Goal: Information Seeking & Learning: Understand process/instructions

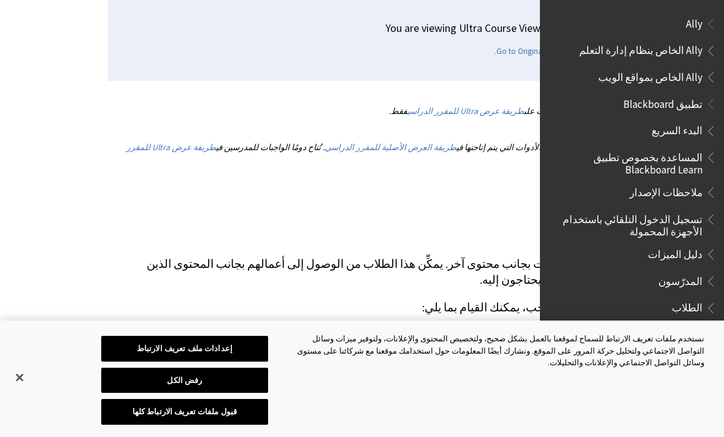
scroll to position [221, -108]
click at [497, 300] on p "عند قيامك بإنشاء واجب، يمكنك القيام بما يلي:" at bounding box center [377, 308] width 515 height 16
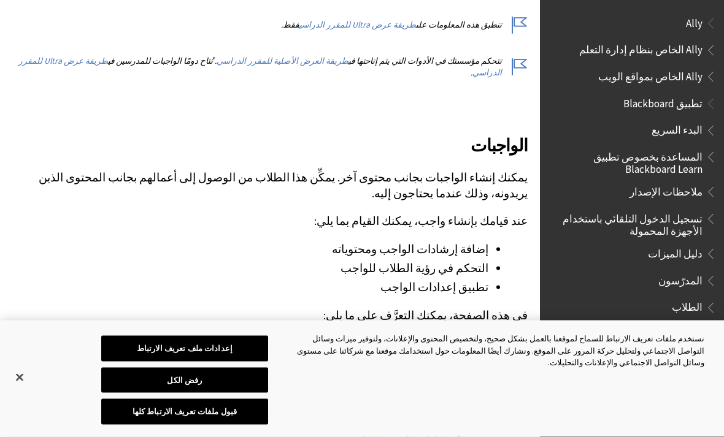
scroll to position [309, 0]
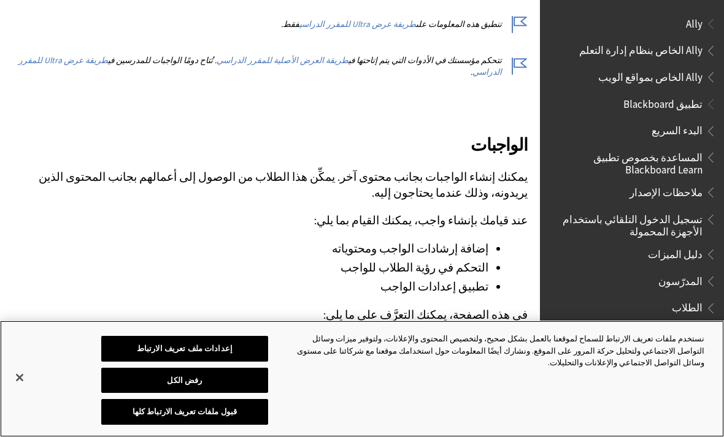
click at [28, 391] on button "إغلاق" at bounding box center [19, 377] width 27 height 27
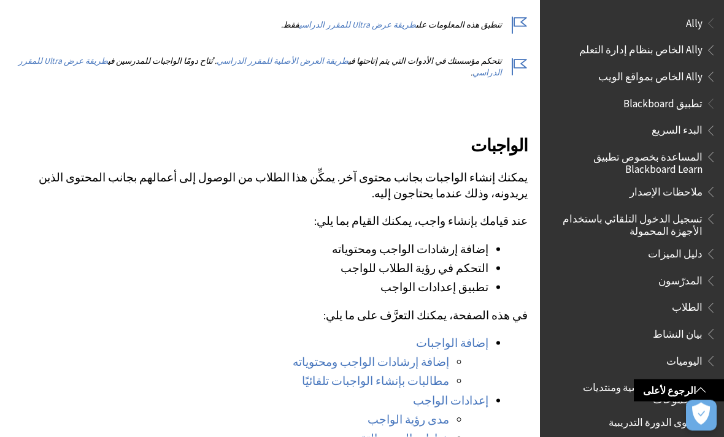
scroll to position [308, 1]
click at [680, 402] on link "الرجوع لأعلى" at bounding box center [679, 391] width 90 height 23
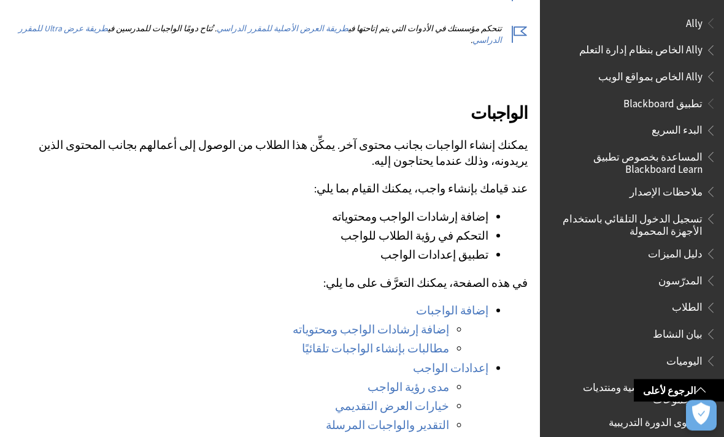
scroll to position [421, 0]
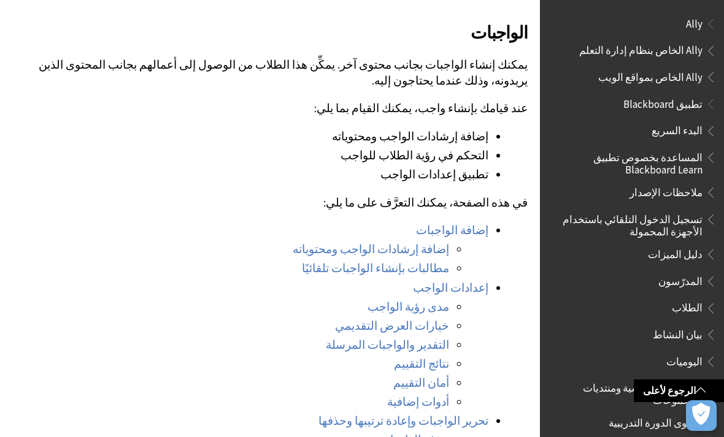
click at [396, 242] on link "إضافة إرشادات الواجب ومحتوياته" at bounding box center [371, 249] width 156 height 15
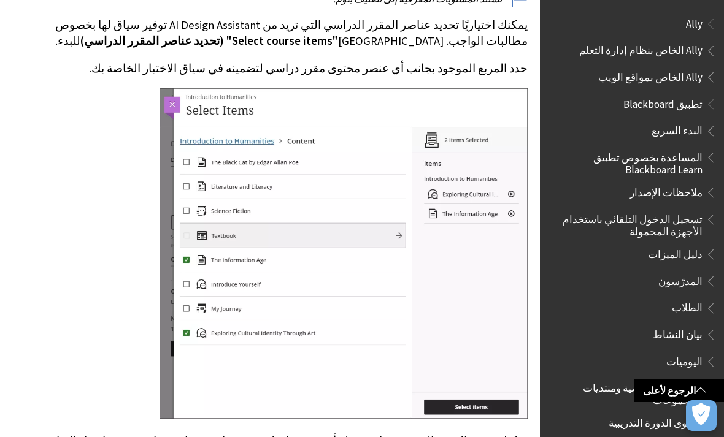
scroll to position [3432, 0]
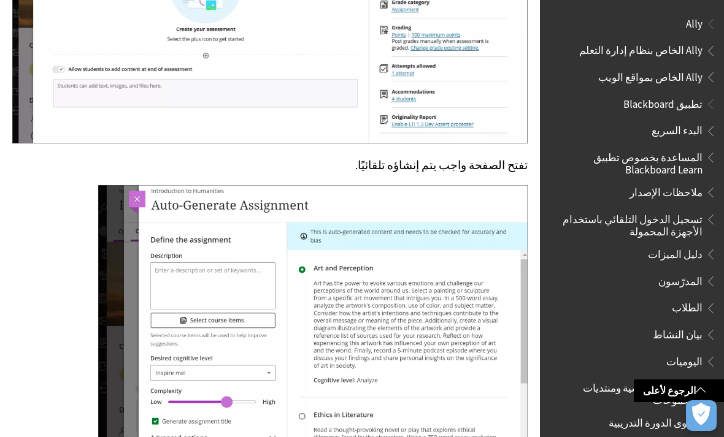
scroll to position [2679, 0]
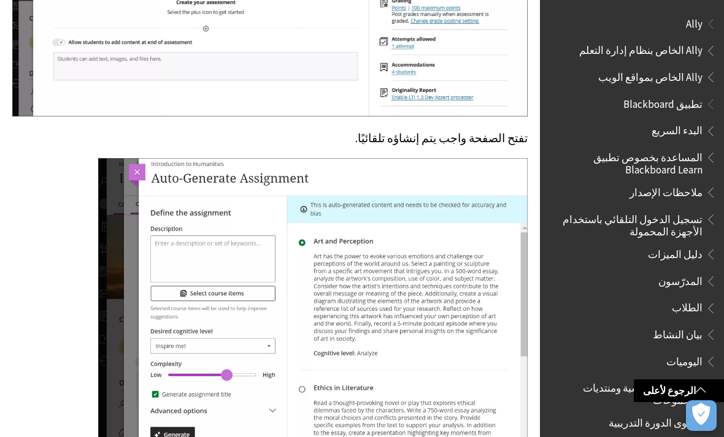
click at [708, 304] on span "Book outline for Blackboard App Help" at bounding box center [708, 305] width 13 height 15
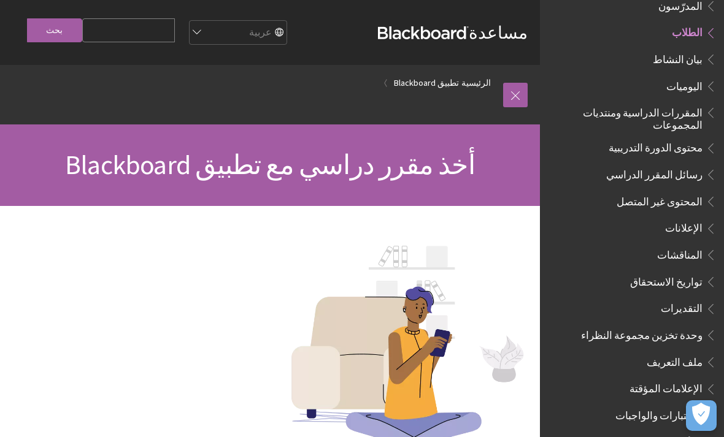
click at [188, 34] on select "English عربية Català Cymraeg Deutsch Español Suomi Français עברית Italiano 日本語 …" at bounding box center [237, 33] width 98 height 25
click at [586, 102] on span "المقررات الدراسية ومنتديات المجموعات" at bounding box center [629, 116] width 148 height 29
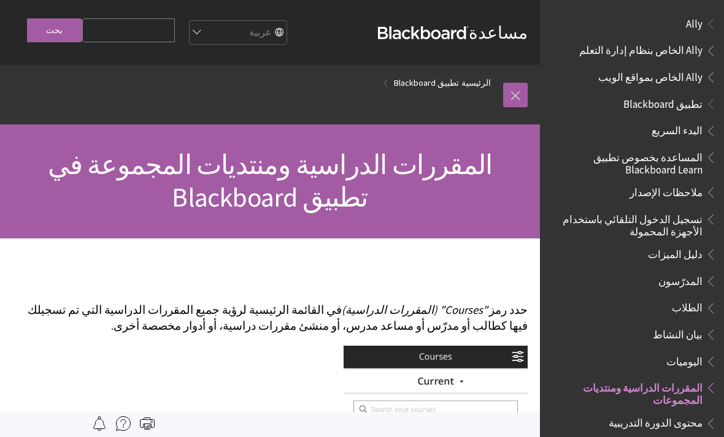
click at [671, 116] on li "تطبيق Blackboard البدء السريع المساعدة بخصوص تطبيق Blackboard Learn ملاحظات الإ…" at bounding box center [631, 438] width 169 height 688
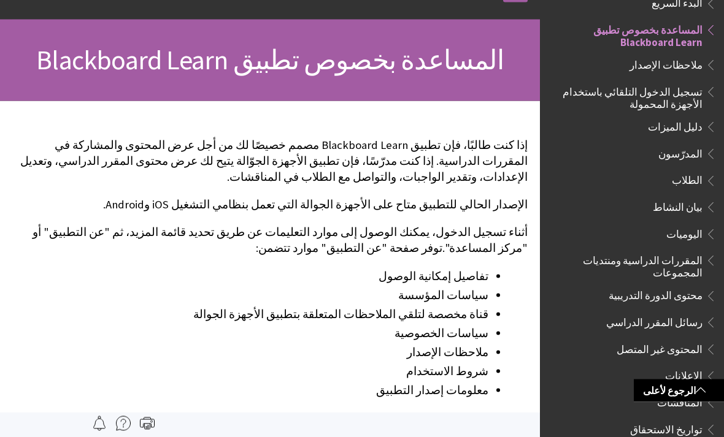
scroll to position [58, 0]
